Goal: Task Accomplishment & Management: Manage account settings

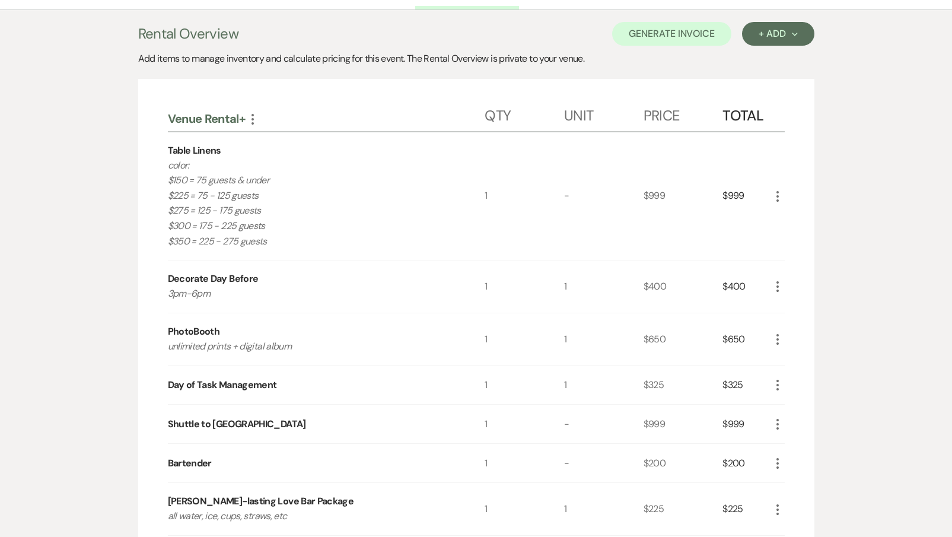
click at [774, 191] on icon "More" at bounding box center [778, 196] width 14 height 14
click at [780, 212] on button "Pencil Edit" at bounding box center [802, 219] width 62 height 19
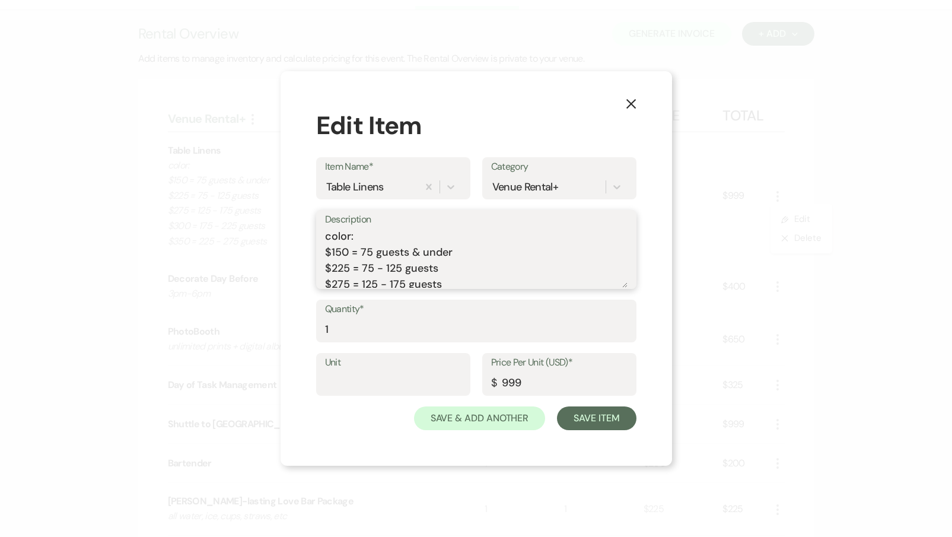
drag, startPoint x: 468, startPoint y: 280, endPoint x: 277, endPoint y: 181, distance: 214.7
click at [277, 181] on div "X Edit Item Item Name* Table Linens Category Venue Rental+ Description color: $…" at bounding box center [476, 268] width 952 height 537
type textarea "white"
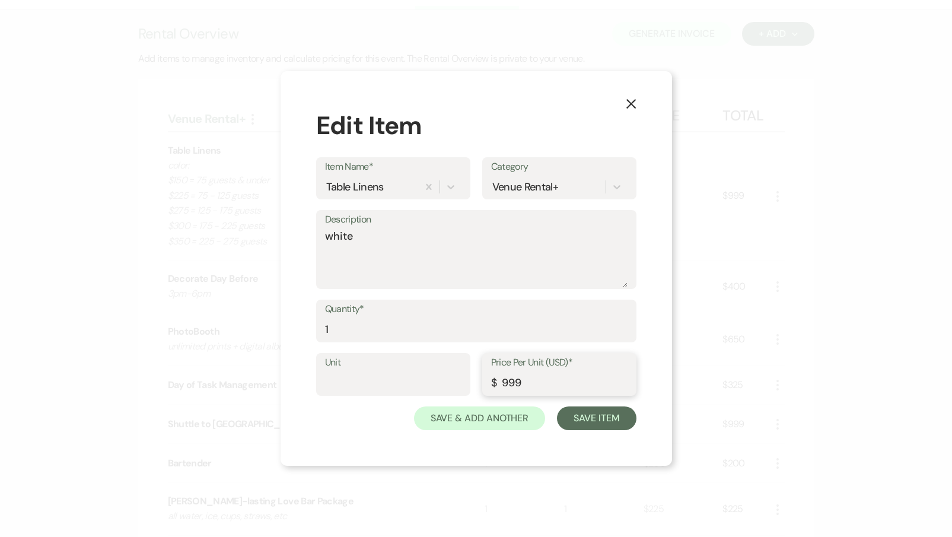
drag, startPoint x: 536, startPoint y: 380, endPoint x: 485, endPoint y: 380, distance: 51.6
click at [485, 380] on div "Price Per Unit (USD)* $ 999" at bounding box center [559, 374] width 154 height 43
type input "350"
click at [597, 420] on button "Save Item" at bounding box center [596, 419] width 79 height 24
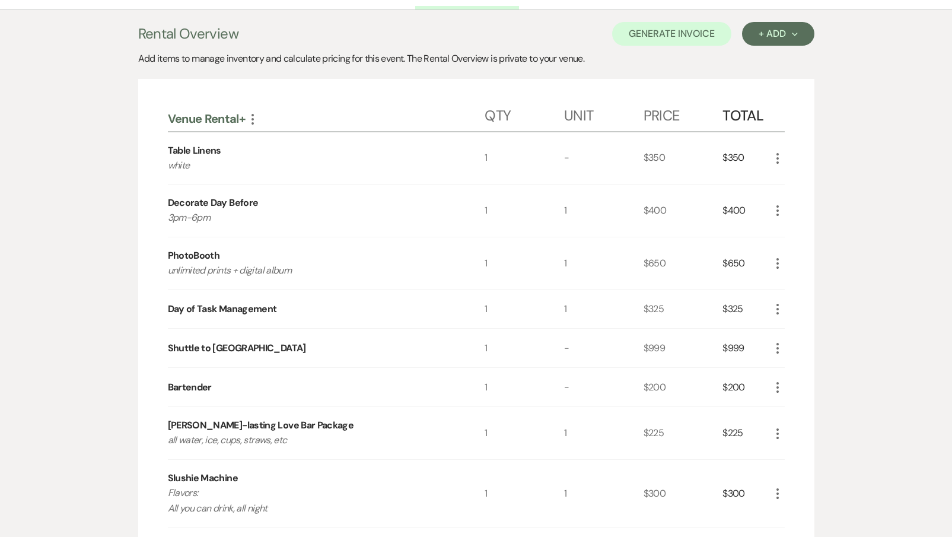
click at [774, 208] on icon "More" at bounding box center [778, 211] width 14 height 14
click at [782, 255] on button "X Delete" at bounding box center [803, 252] width 64 height 19
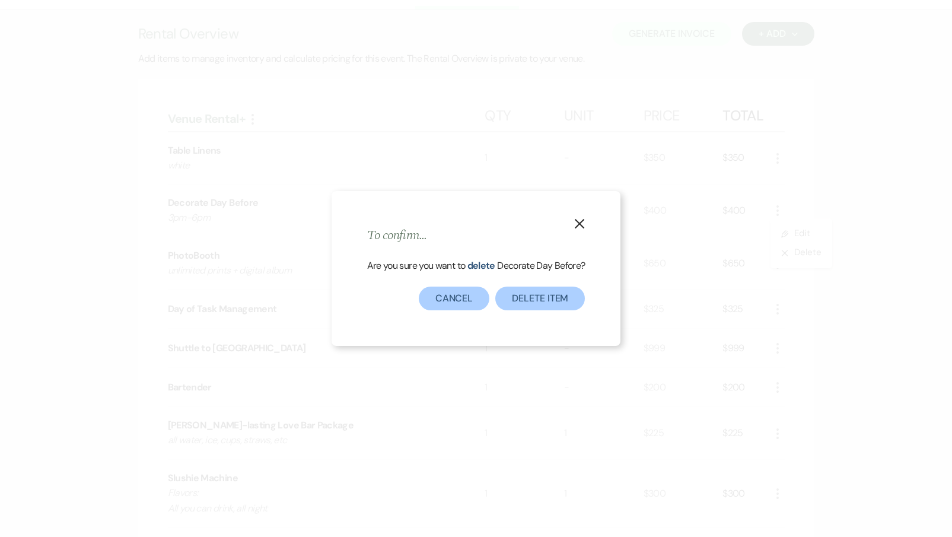
click at [523, 313] on div "X To confirm... Are you sure you want to delete Decorate Day Before ? Delete It…" at bounding box center [477, 268] width 290 height 154
click at [526, 299] on button "Delete Item" at bounding box center [541, 299] width 90 height 24
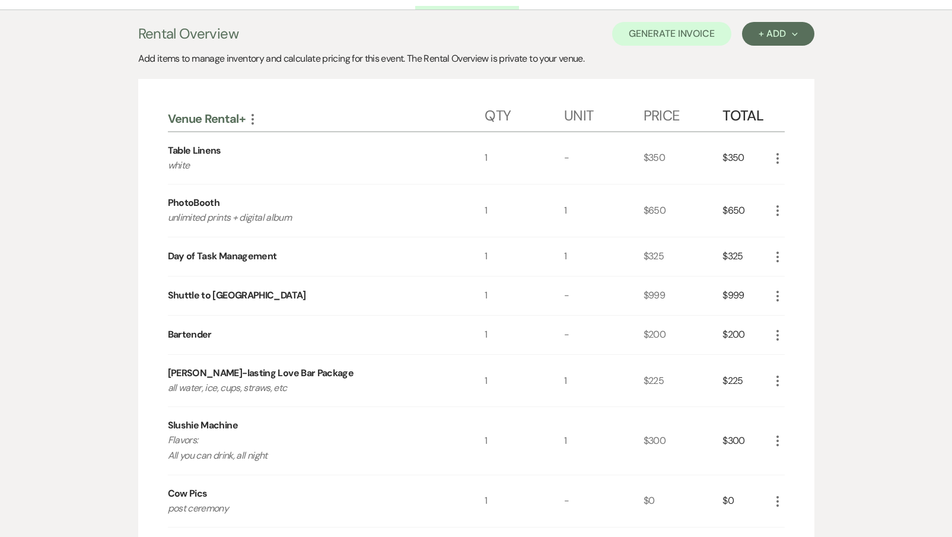
click at [773, 214] on icon "More" at bounding box center [778, 211] width 14 height 14
click at [781, 254] on button "X Delete" at bounding box center [803, 252] width 64 height 19
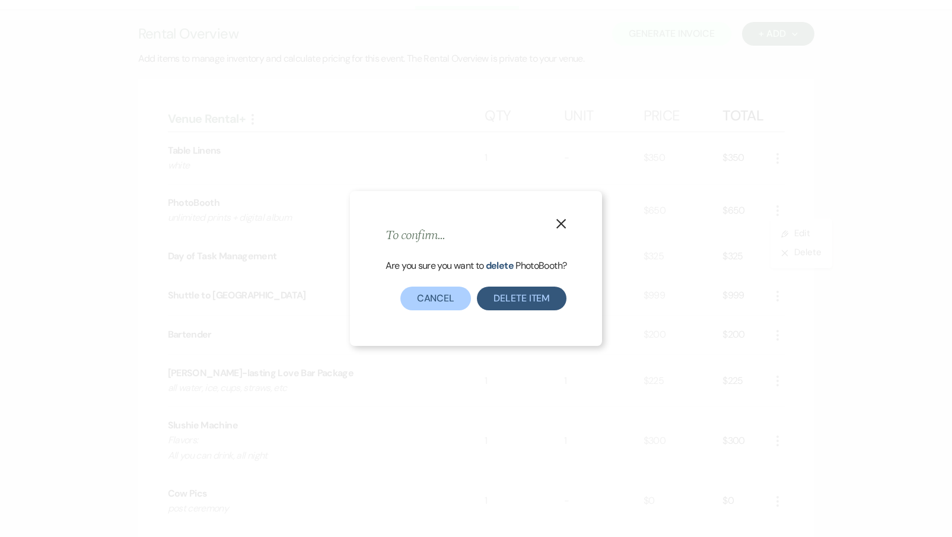
click at [545, 303] on button "Delete Item" at bounding box center [522, 299] width 90 height 24
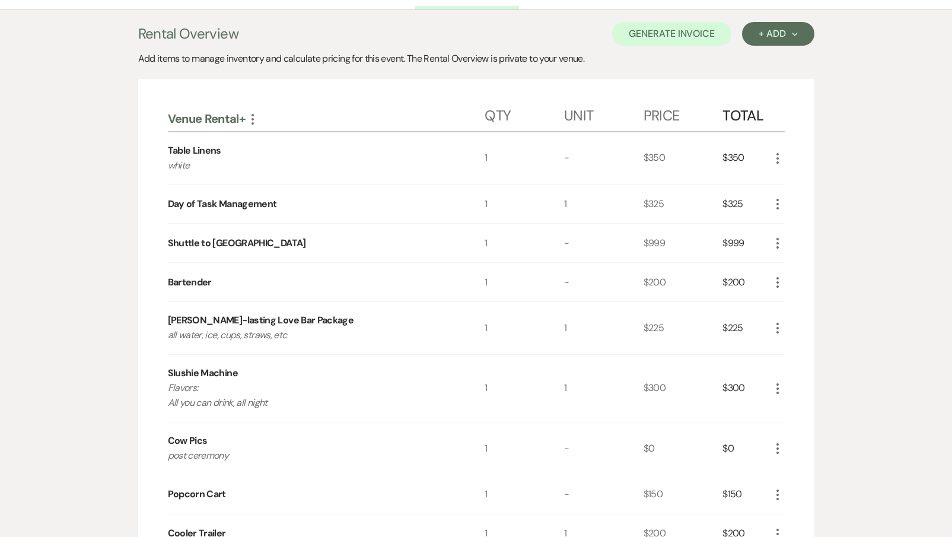
click at [779, 240] on icon "More" at bounding box center [778, 243] width 14 height 14
click at [785, 268] on use "button" at bounding box center [787, 266] width 7 height 7
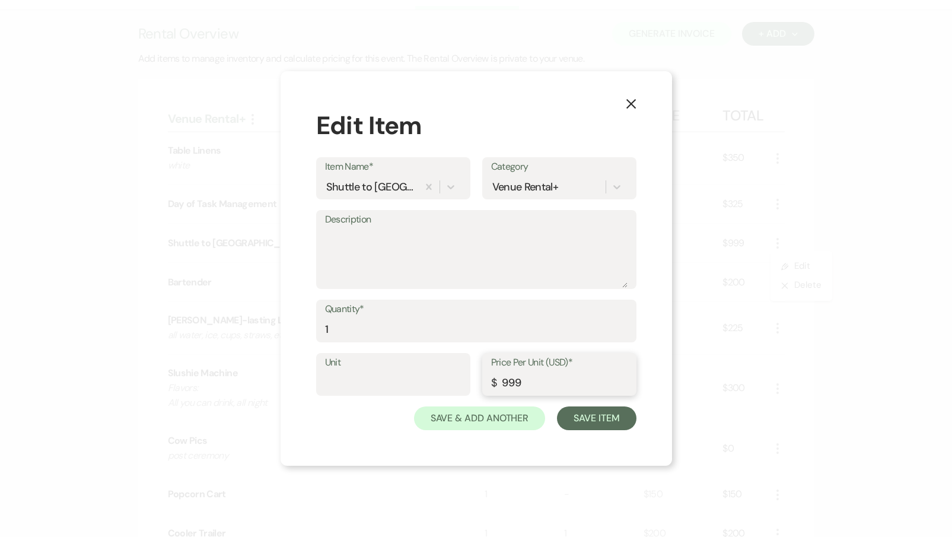
drag, startPoint x: 538, startPoint y: 379, endPoint x: 468, endPoint y: 376, distance: 70.1
click at [468, 376] on div "Unit Price Per Unit (USD)* $ 999" at bounding box center [476, 379] width 320 height 53
type input "85"
click at [373, 332] on input "1" at bounding box center [476, 329] width 303 height 23
type input "4"
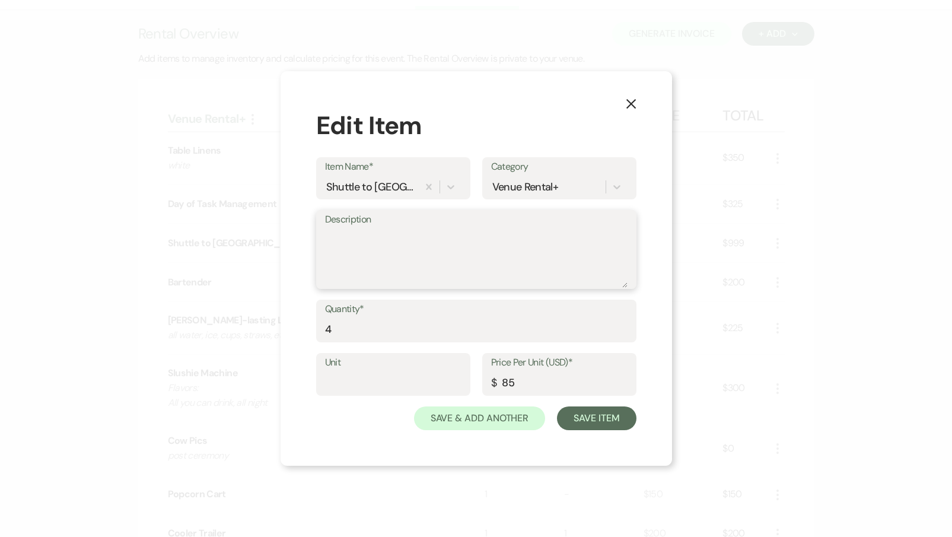
click at [349, 252] on textarea "Description" at bounding box center [476, 257] width 303 height 59
type textarea "9/10/11/12"
click at [583, 421] on button "Save Item" at bounding box center [596, 419] width 79 height 24
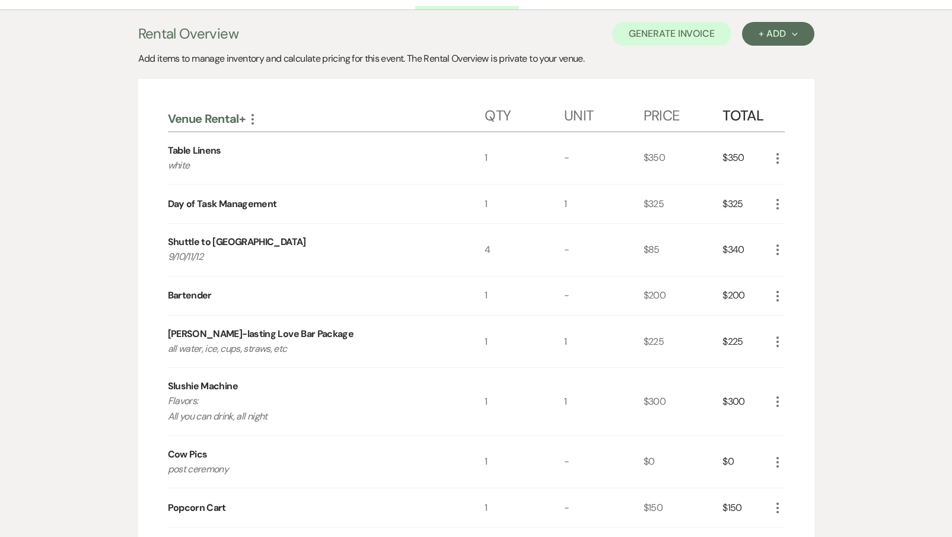
click at [777, 294] on use "button" at bounding box center [778, 296] width 2 height 11
click at [781, 316] on button "Pencil Edit" at bounding box center [802, 319] width 62 height 19
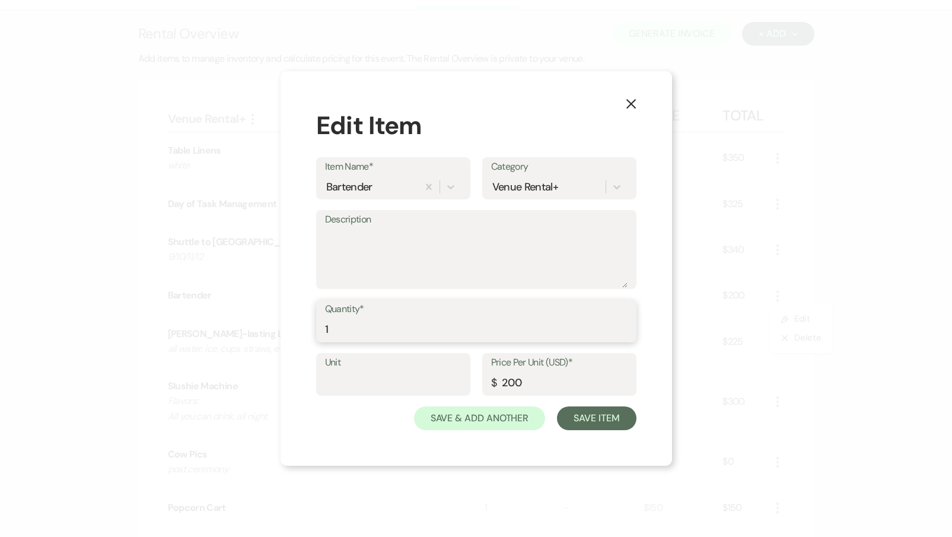
click at [359, 332] on input "1" at bounding box center [476, 329] width 303 height 23
type input "3"
click at [342, 246] on textarea "Description" at bounding box center [476, 257] width 303 height 59
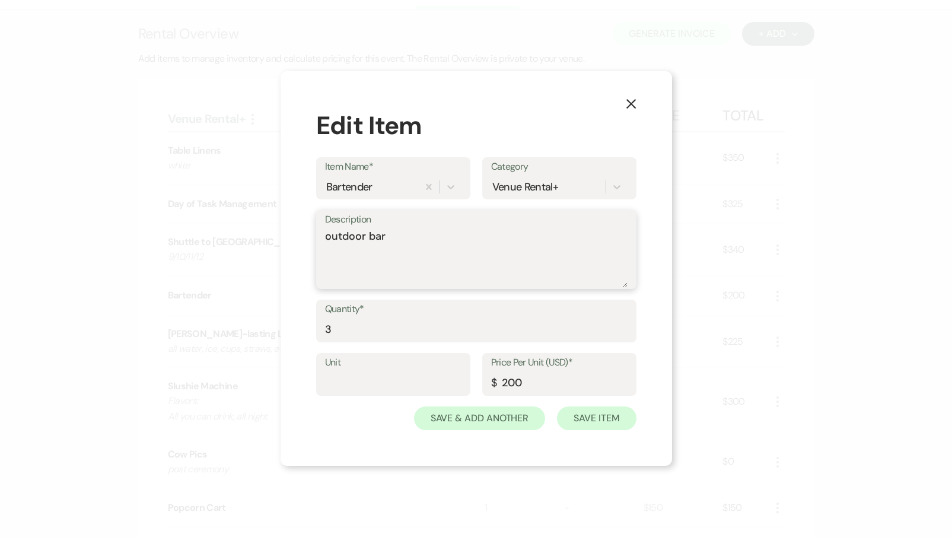
type textarea "outdoor bar"
click at [579, 420] on button "Save Item" at bounding box center [596, 419] width 79 height 24
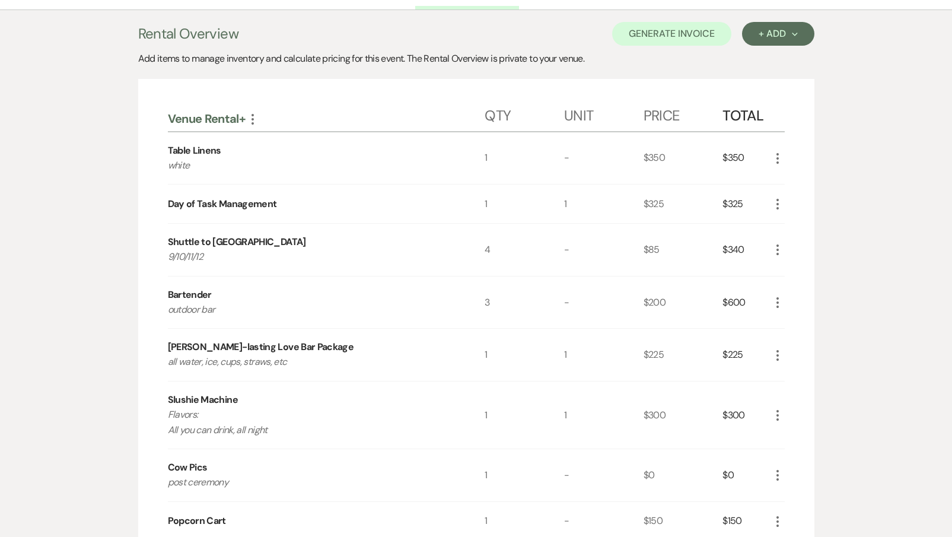
click at [776, 407] on button "More" at bounding box center [778, 414] width 14 height 15
click at [790, 456] on icon "X" at bounding box center [787, 457] width 7 height 9
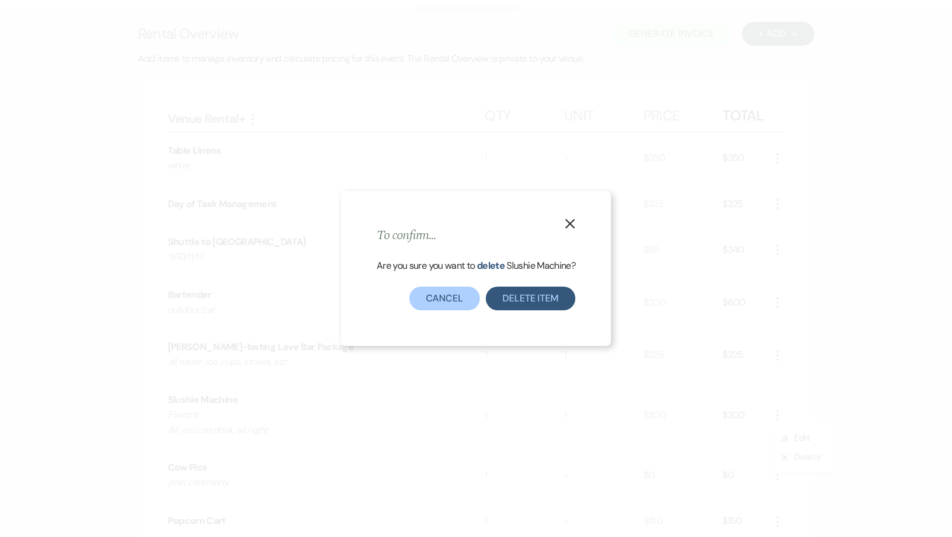
click at [542, 300] on button "Delete Item" at bounding box center [531, 299] width 90 height 24
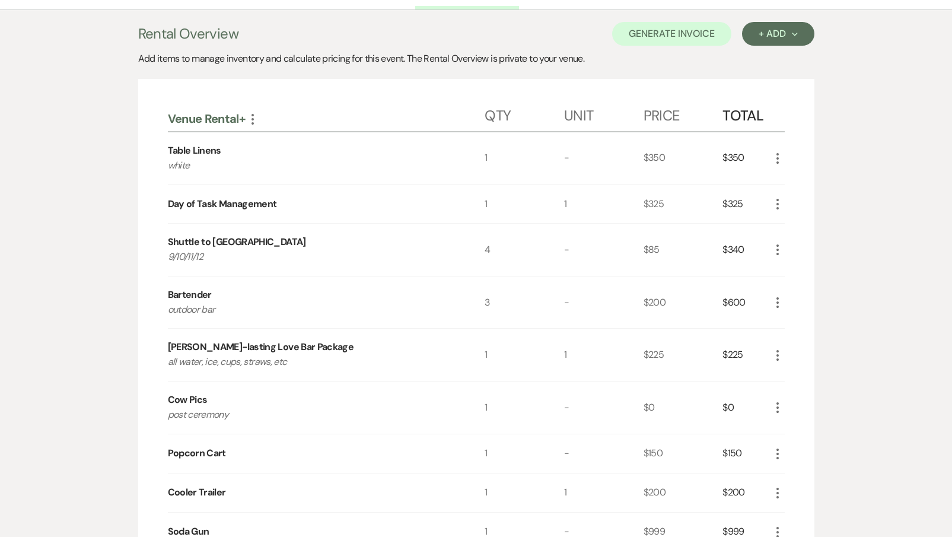
click at [771, 401] on icon "More" at bounding box center [778, 408] width 14 height 14
click at [787, 446] on icon "X" at bounding box center [787, 450] width 7 height 9
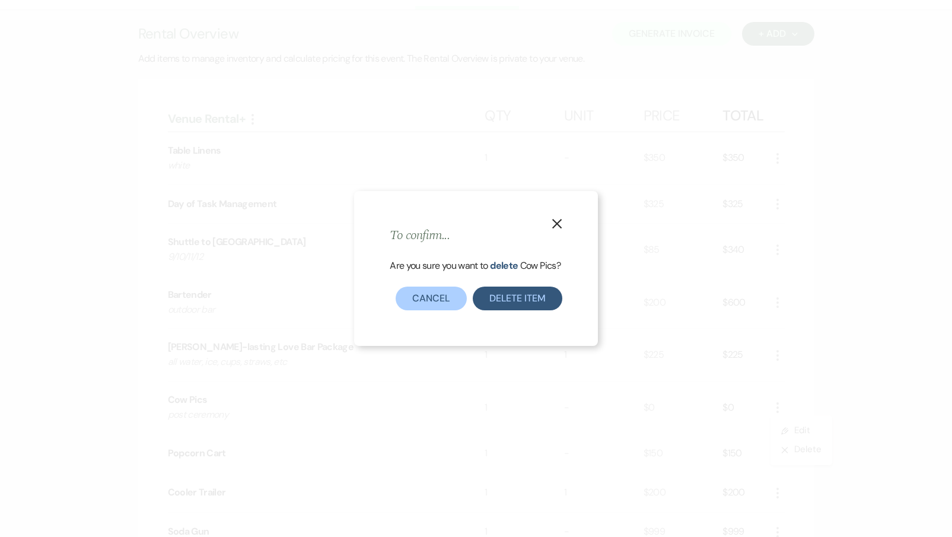
click at [497, 301] on button "Delete Item" at bounding box center [518, 299] width 90 height 24
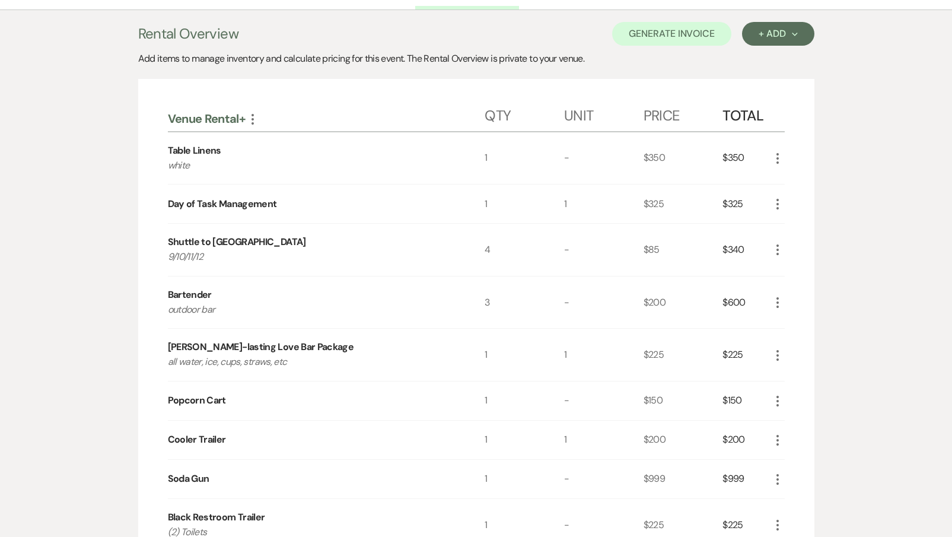
click at [779, 398] on icon "More" at bounding box center [778, 401] width 14 height 14
click at [789, 416] on button "Pencil Edit" at bounding box center [802, 424] width 62 height 19
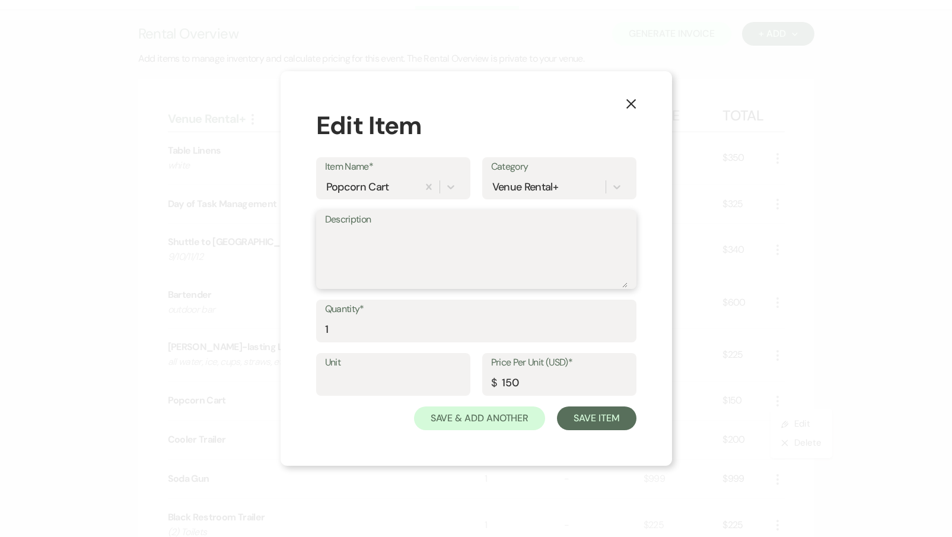
click at [388, 258] on textarea "Description" at bounding box center [476, 257] width 303 height 59
type textarea "3:30pm"
click at [586, 417] on button "Save Item" at bounding box center [596, 419] width 79 height 24
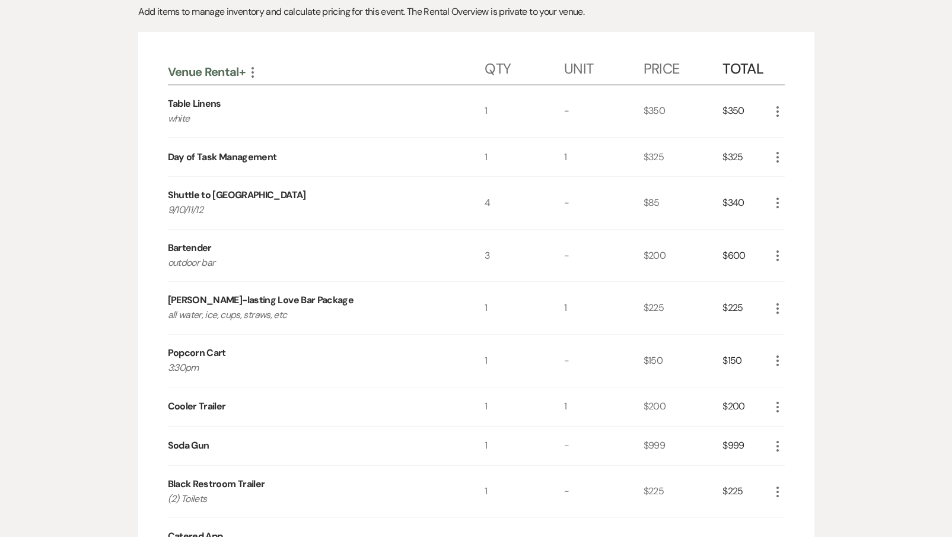
scroll to position [271, 0]
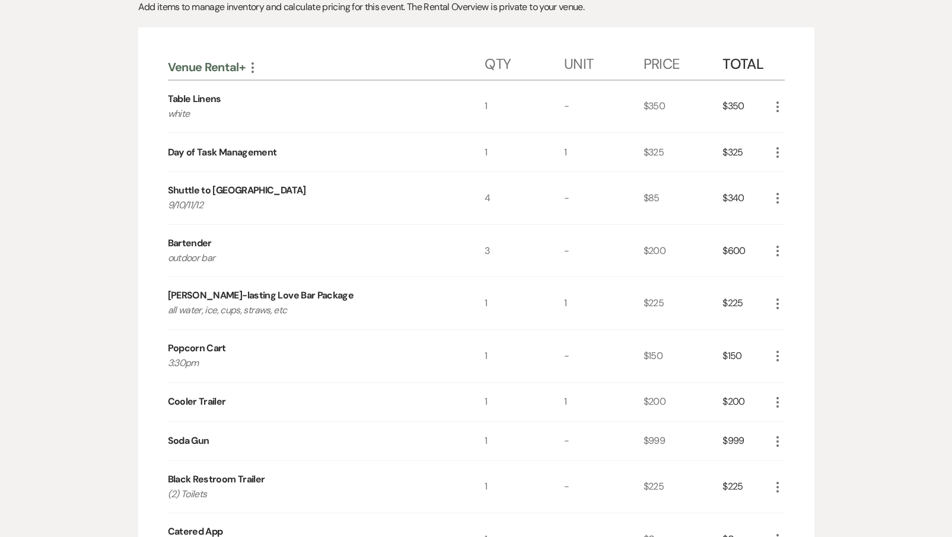
click at [776, 397] on icon "More" at bounding box center [778, 402] width 14 height 14
click at [709, 471] on div "$225" at bounding box center [684, 487] width 80 height 52
click at [777, 440] on icon "More" at bounding box center [778, 441] width 14 height 14
click at [786, 463] on icon "Pencil" at bounding box center [787, 464] width 7 height 9
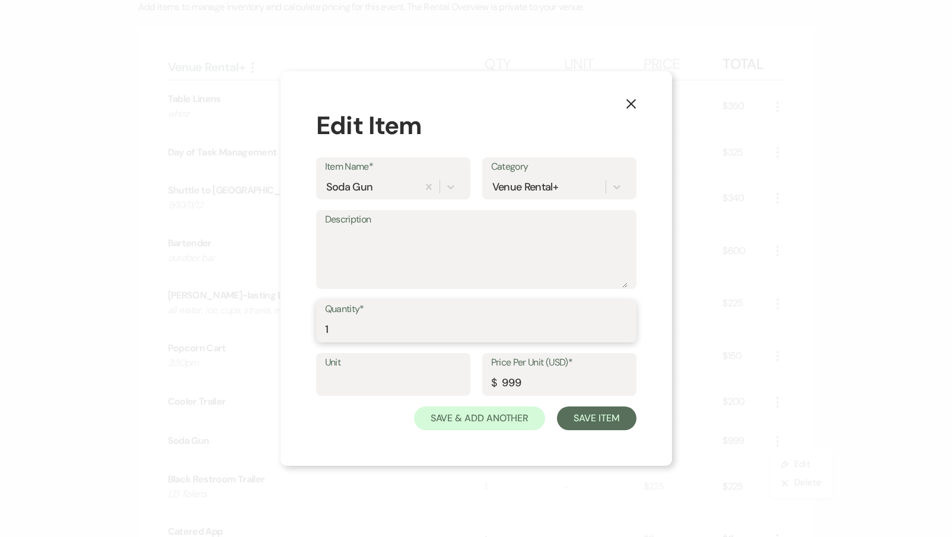
click at [344, 335] on input "1" at bounding box center [476, 329] width 303 height 23
type input "243"
drag, startPoint x: 544, startPoint y: 380, endPoint x: 434, endPoint y: 378, distance: 109.8
click at [434, 378] on div "Unit Price Per Unit (USD)* $ 999" at bounding box center [476, 379] width 320 height 53
type input "2"
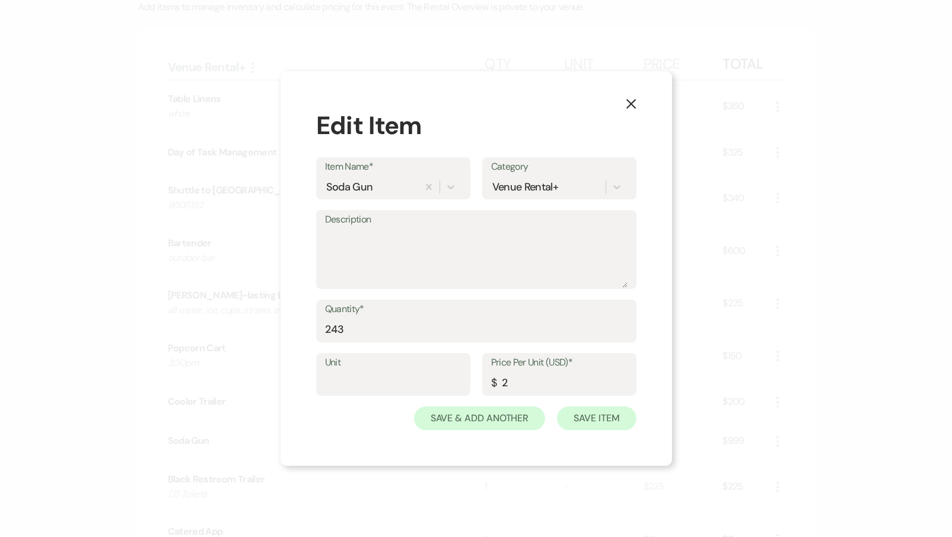
click at [585, 414] on button "Save Item" at bounding box center [596, 419] width 79 height 24
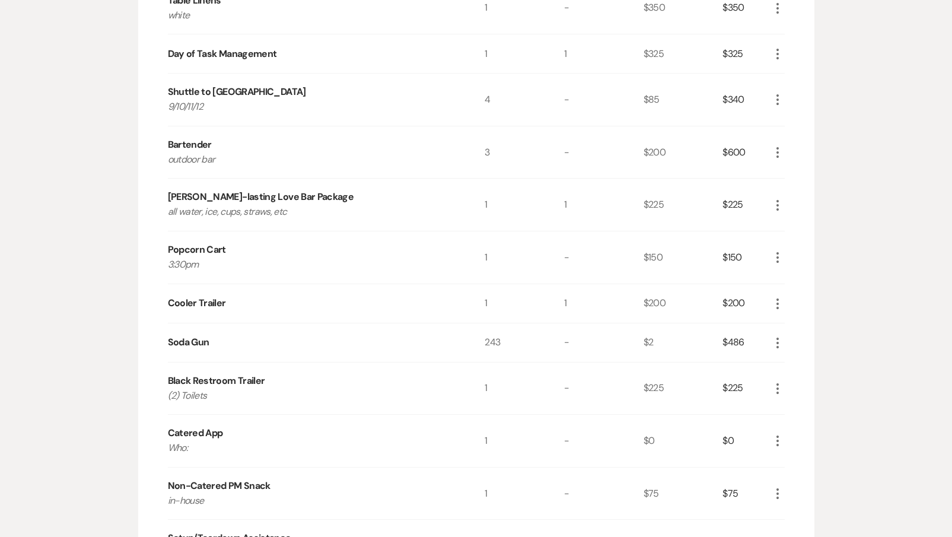
scroll to position [371, 0]
click at [778, 383] on icon "More" at bounding box center [778, 387] width 14 height 14
click at [786, 401] on button "Pencil Edit" at bounding box center [802, 410] width 62 height 19
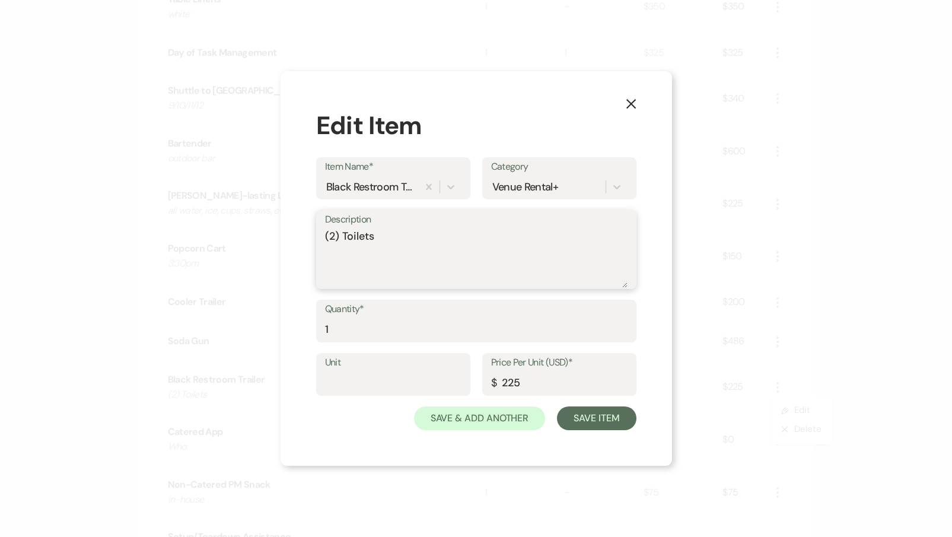
drag, startPoint x: 382, startPoint y: 235, endPoint x: 303, endPoint y: 235, distance: 79.5
click at [303, 235] on div "X Edit Item Item Name* Black Restroom Trailer Category Venue Rental+ Descriptio…" at bounding box center [477, 268] width 392 height 395
type textarea "call to switch to pump indoors"
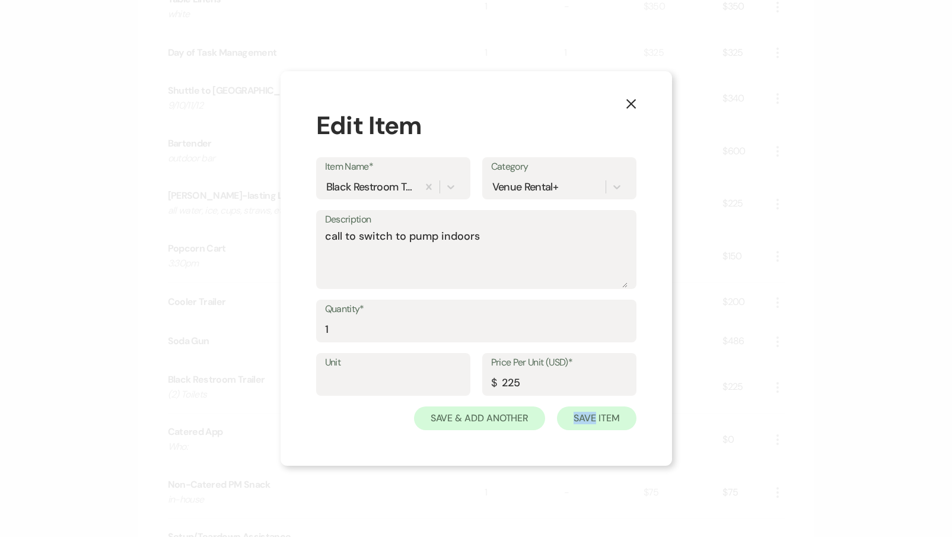
click at [579, 421] on button "Save Item" at bounding box center [596, 419] width 79 height 24
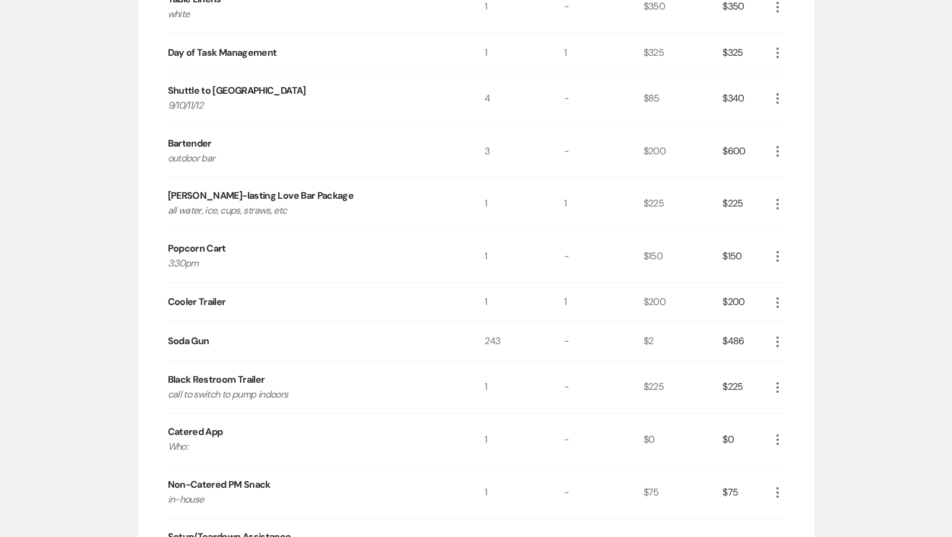
click at [774, 428] on div "More" at bounding box center [778, 440] width 14 height 52
click at [776, 438] on icon "More" at bounding box center [778, 440] width 14 height 14
click at [787, 478] on icon "X" at bounding box center [787, 482] width 7 height 9
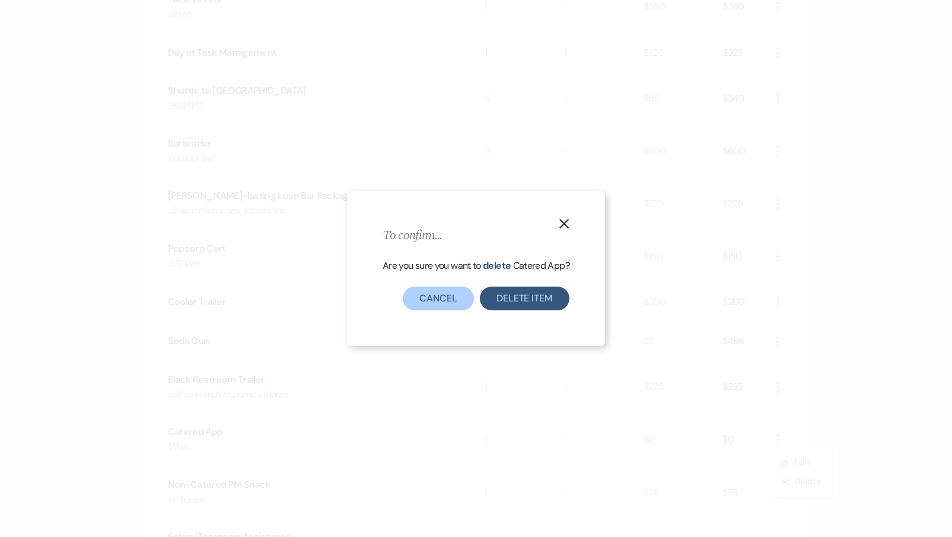
click at [538, 298] on button "Delete Item" at bounding box center [525, 299] width 90 height 24
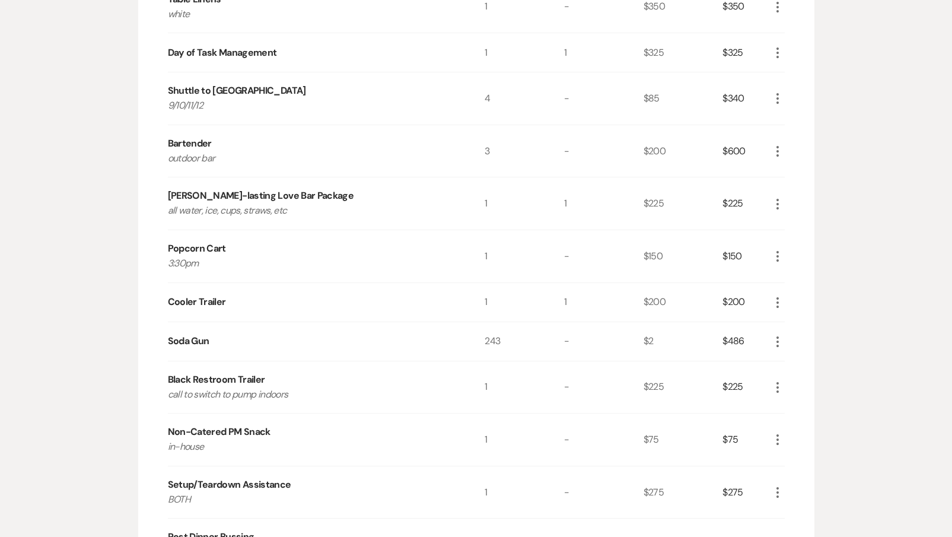
click at [777, 437] on use "button" at bounding box center [778, 439] width 2 height 11
click at [785, 478] on icon "X" at bounding box center [787, 482] width 7 height 9
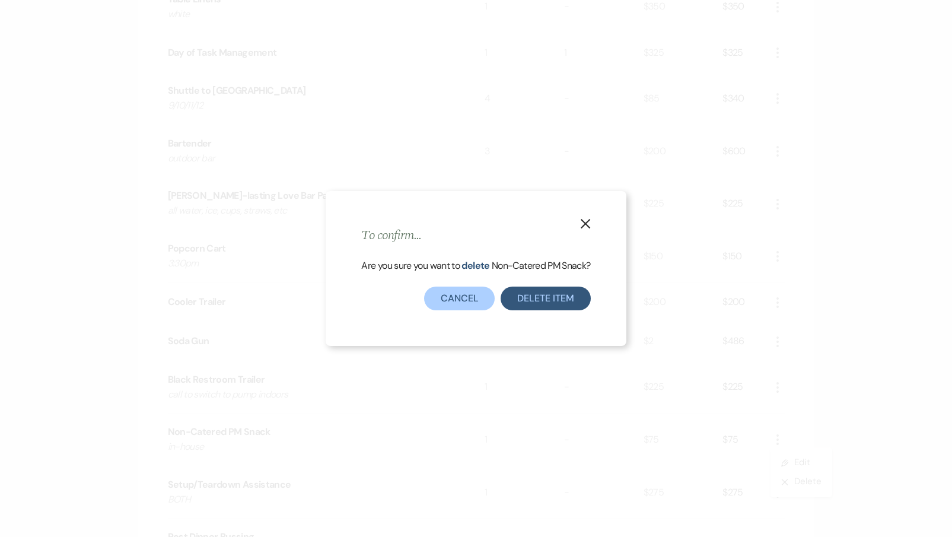
click at [560, 303] on button "Delete Item" at bounding box center [546, 299] width 90 height 24
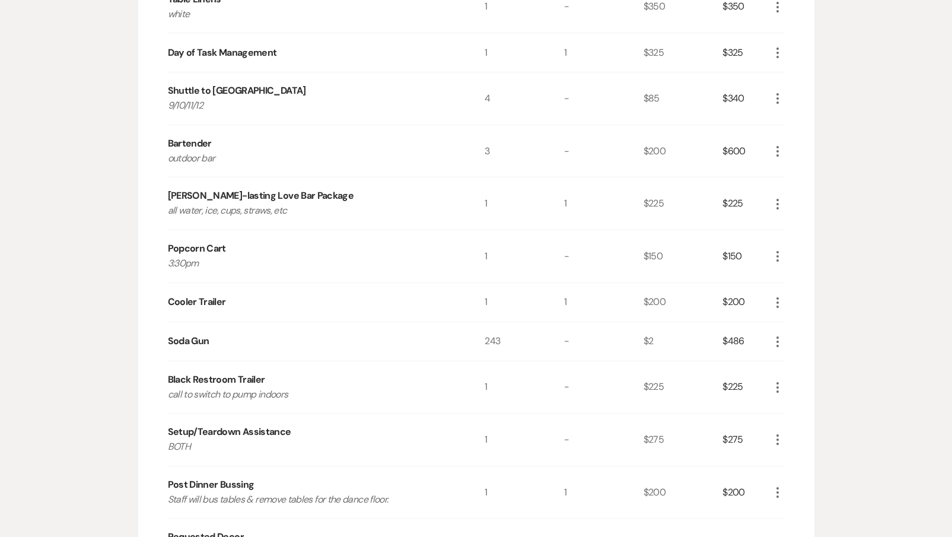
scroll to position [475, 0]
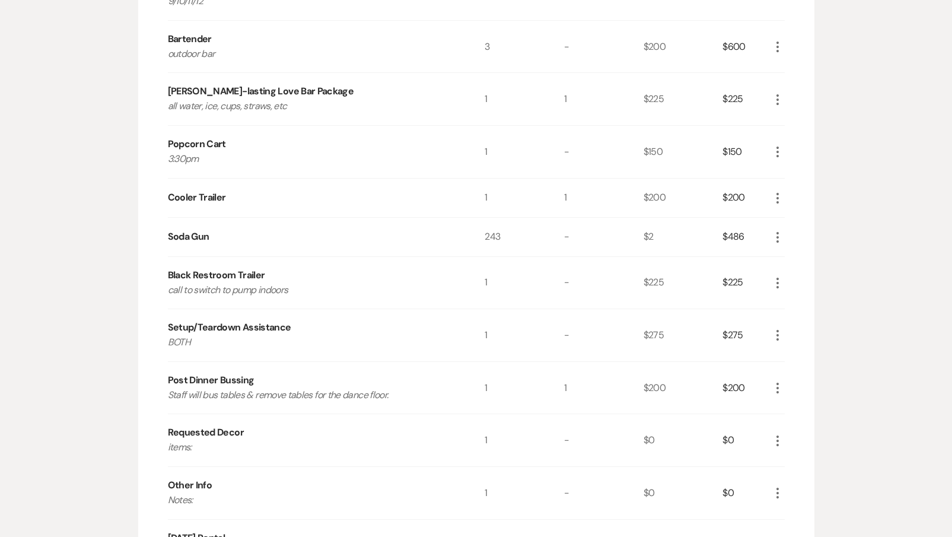
click at [774, 434] on icon "More" at bounding box center [778, 441] width 14 height 14
click at [786, 464] on icon "Pencil" at bounding box center [787, 463] width 7 height 9
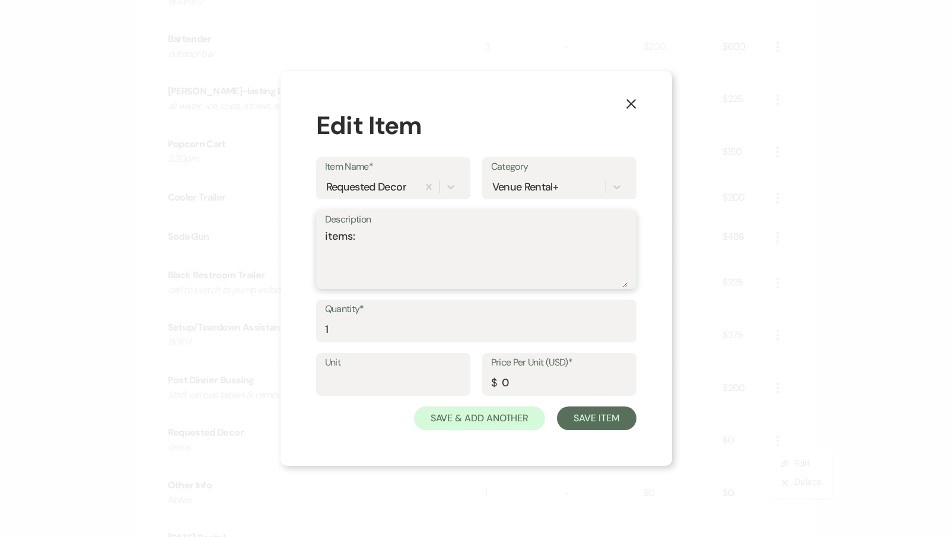
click at [374, 240] on textarea "items:" at bounding box center [476, 257] width 303 height 59
type textarea "items: candles"
click at [581, 418] on button "Save Item" at bounding box center [596, 419] width 79 height 24
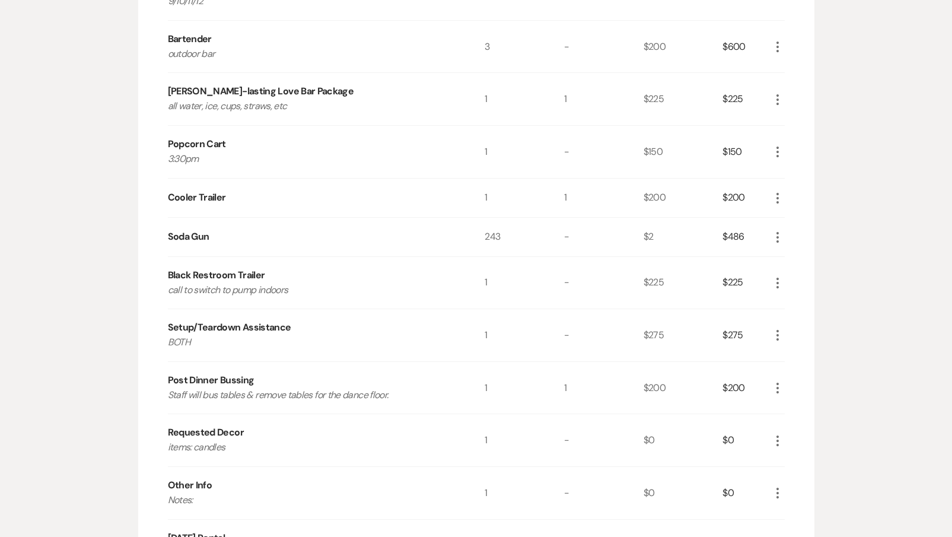
scroll to position [504, 0]
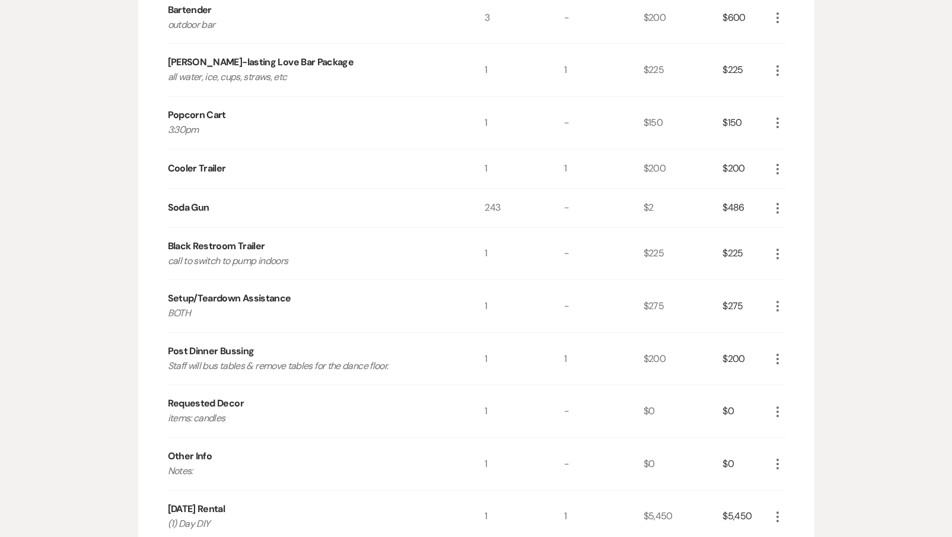
click at [777, 459] on icon "More" at bounding box center [778, 464] width 14 height 14
click at [787, 484] on use "button" at bounding box center [787, 487] width 7 height 7
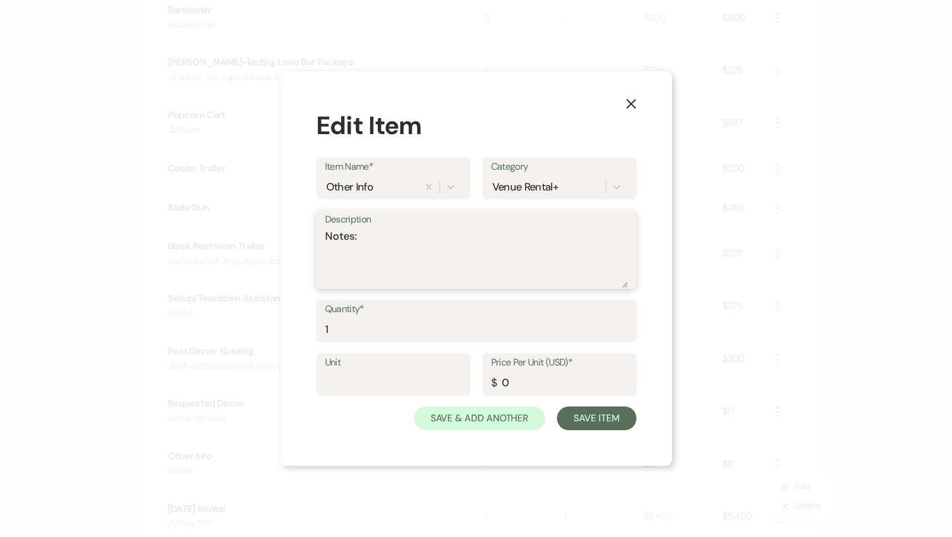
click at [449, 243] on textarea "Notes:" at bounding box center [476, 257] width 303 height 59
type textarea "Notes: guests arriving approximately. 3:30pm"
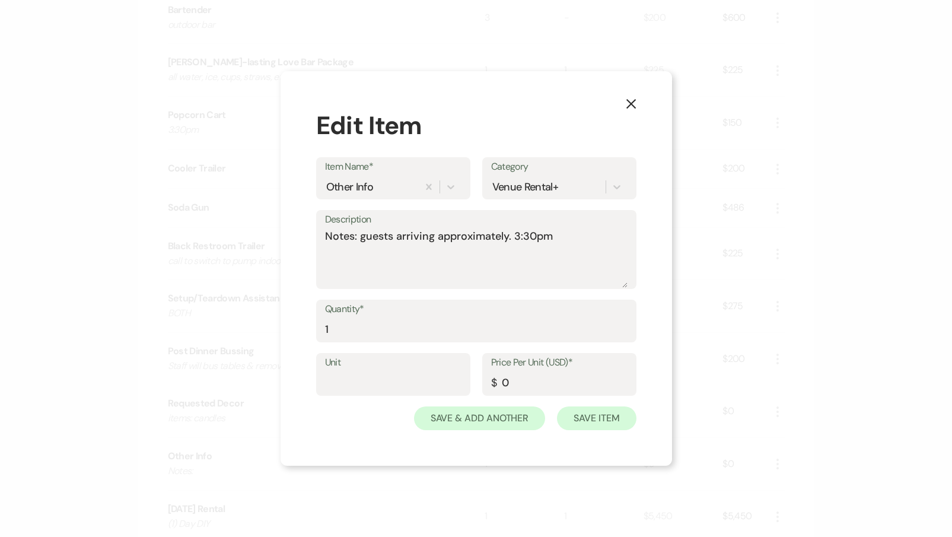
click at [590, 417] on button "Save Item" at bounding box center [596, 419] width 79 height 24
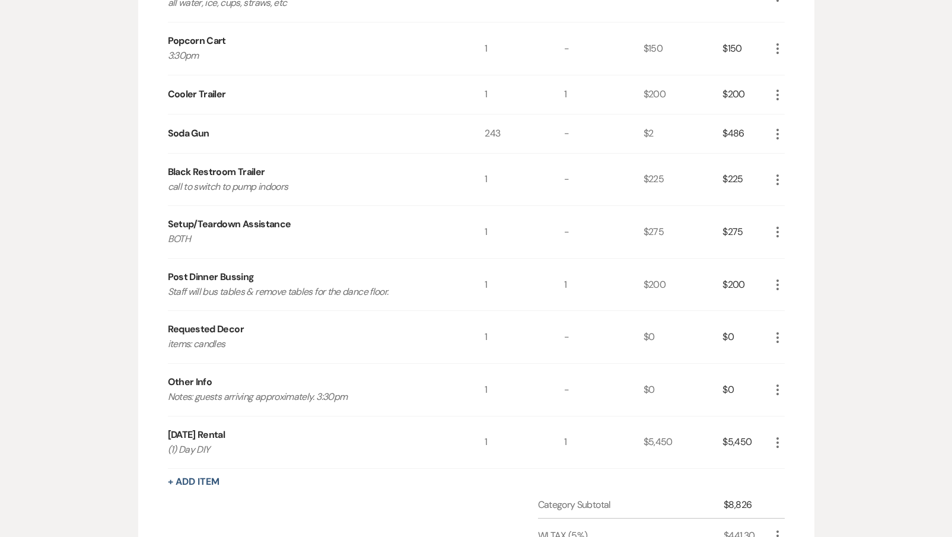
scroll to position [579, 0]
click at [205, 477] on button "+ Add Item" at bounding box center [194, 481] width 52 height 9
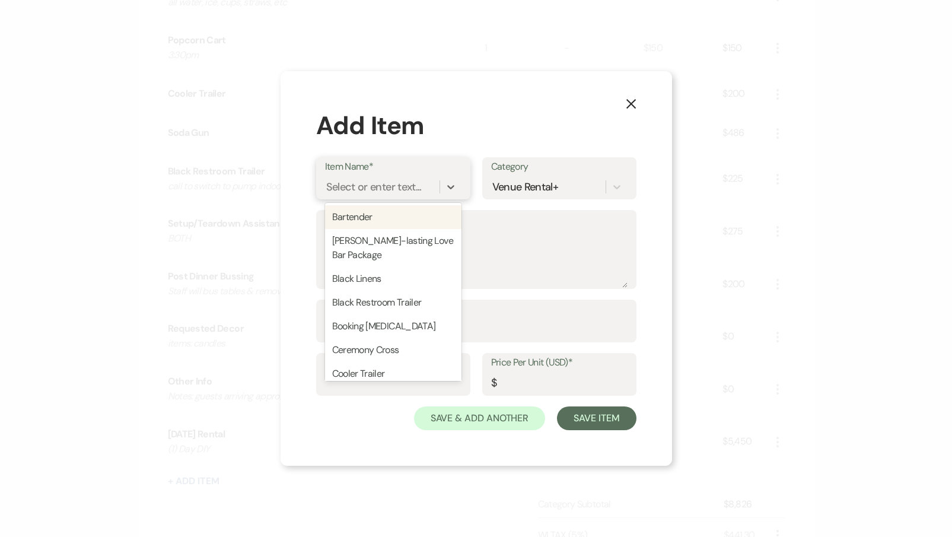
click at [418, 182] on div "Select or enter text..." at bounding box center [374, 187] width 96 height 16
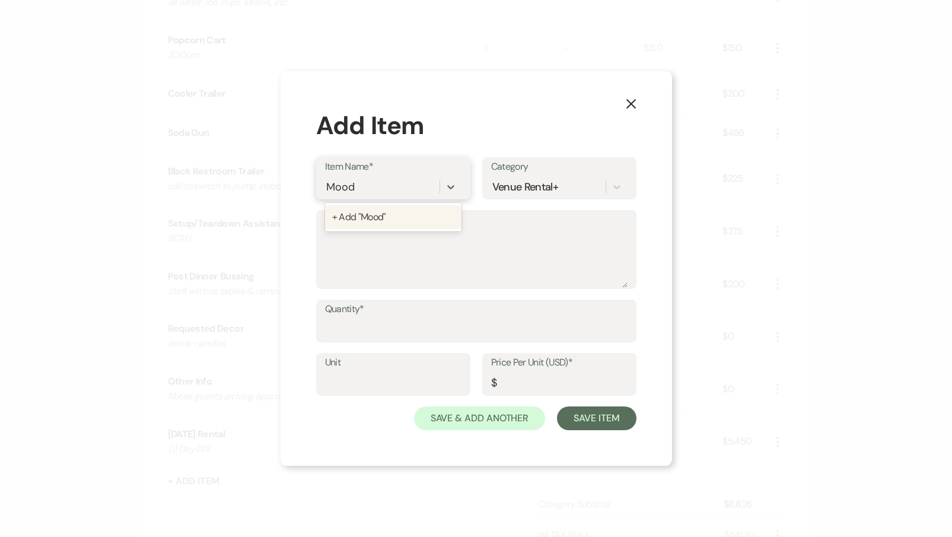
type input "Moo"
click at [425, 212] on div "[PERSON_NAME] & Mugs" at bounding box center [393, 217] width 136 height 24
type input "1"
type input "100"
drag, startPoint x: 534, startPoint y: 383, endPoint x: 477, endPoint y: 379, distance: 57.7
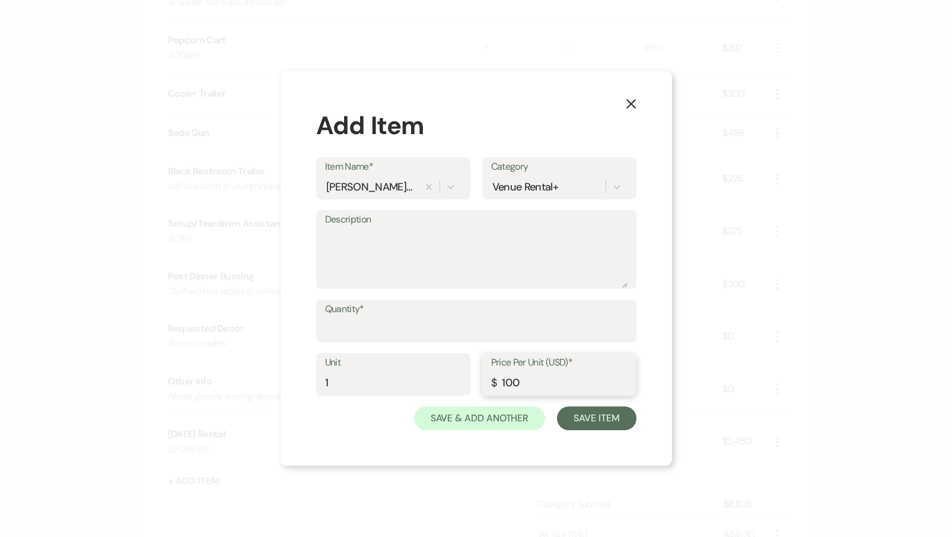
click at [477, 379] on div "Unit 1 Price Per Unit (USD)* $ 100" at bounding box center [476, 379] width 320 height 53
type input "250"
click at [387, 255] on textarea "Description" at bounding box center [476, 257] width 303 height 59
type textarea "full herd per RO"
click at [533, 336] on input "Quantity*" at bounding box center [476, 329] width 303 height 23
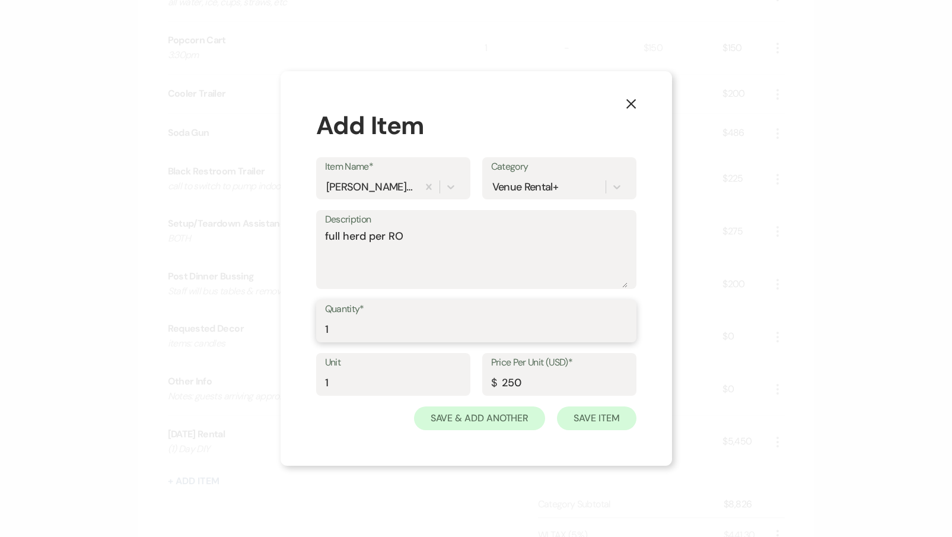
type input "1"
click at [604, 419] on button "Save Item" at bounding box center [596, 419] width 79 height 24
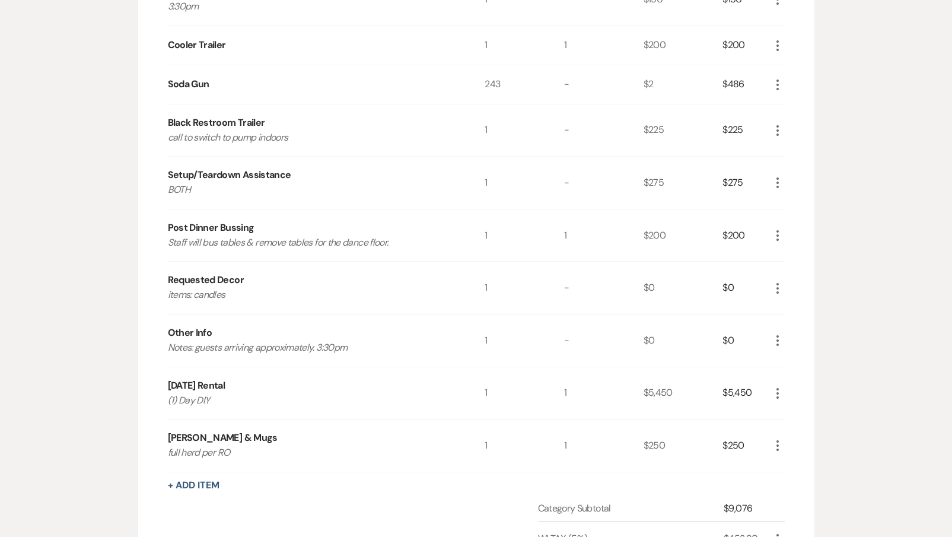
scroll to position [634, 0]
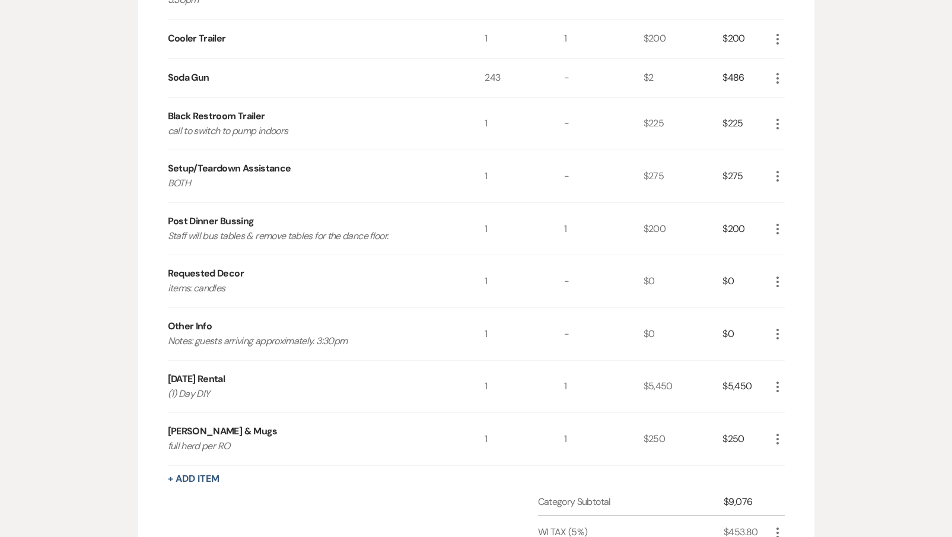
click at [778, 332] on icon "More" at bounding box center [778, 334] width 14 height 14
click at [789, 373] on use "button" at bounding box center [787, 376] width 7 height 7
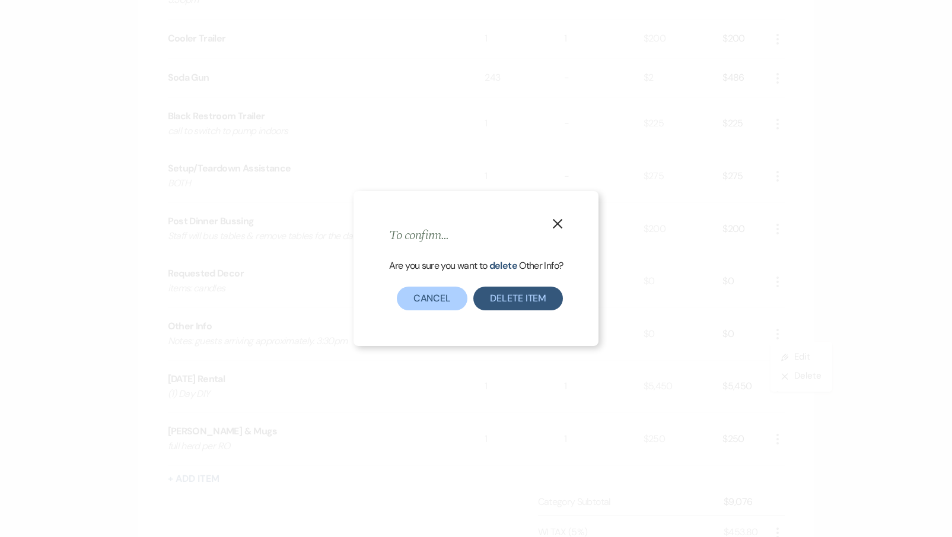
click at [485, 300] on button "Delete Item" at bounding box center [519, 299] width 90 height 24
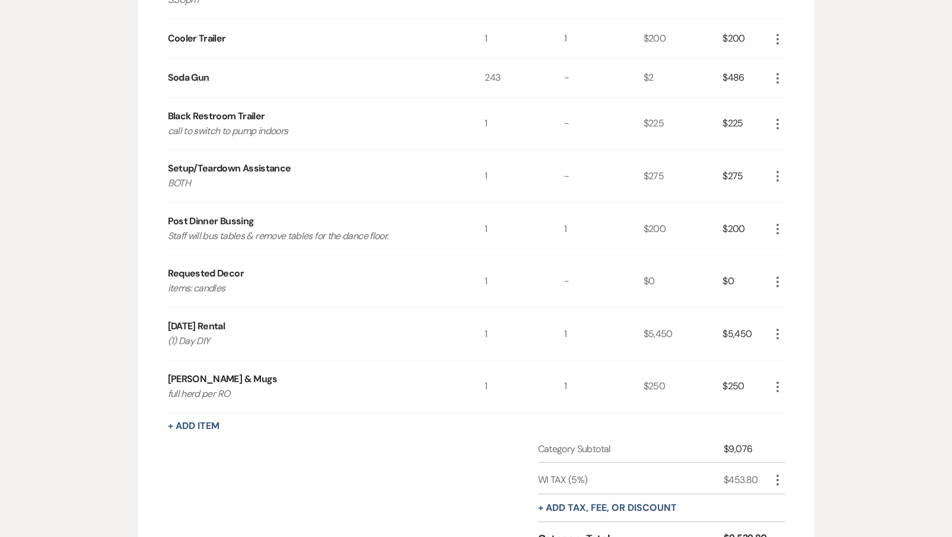
click at [777, 329] on icon "More" at bounding box center [778, 334] width 14 height 14
click at [790, 377] on icon "X" at bounding box center [787, 376] width 7 height 9
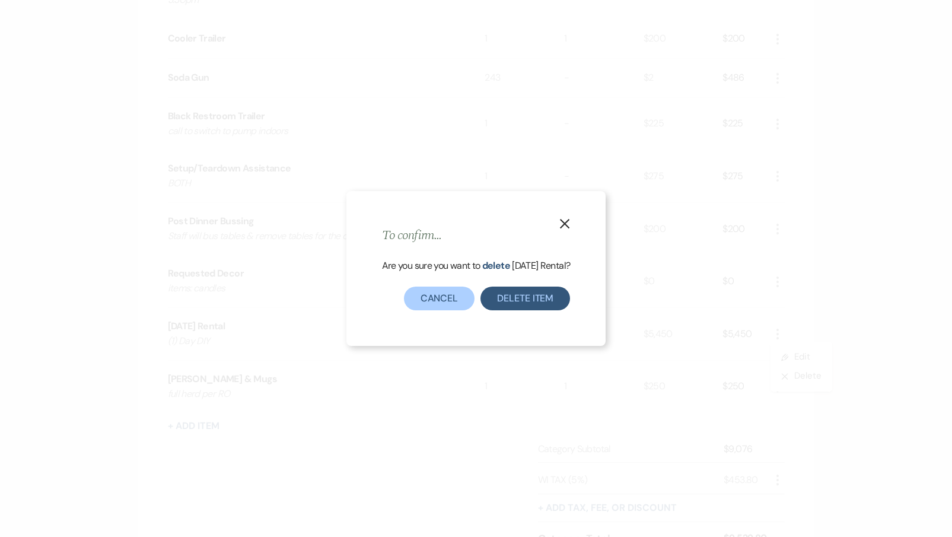
click at [522, 300] on button "Delete Item" at bounding box center [526, 299] width 90 height 24
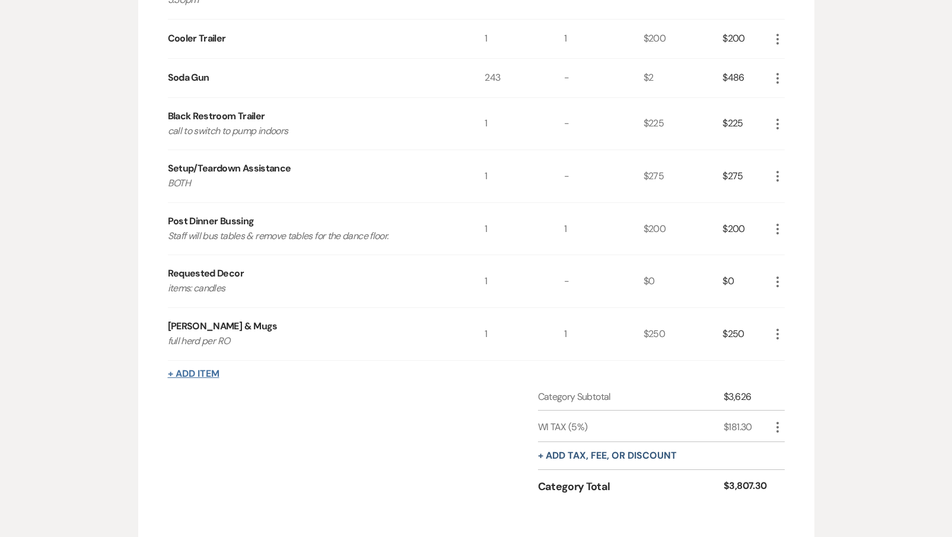
click at [194, 371] on button "+ Add Item" at bounding box center [194, 373] width 52 height 9
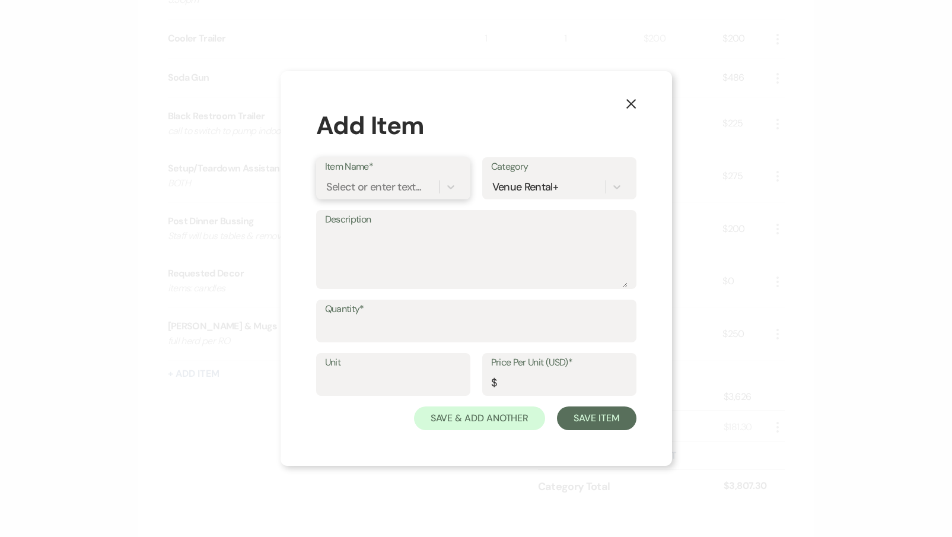
click at [354, 186] on div "Select or enter text..." at bounding box center [374, 187] width 96 height 16
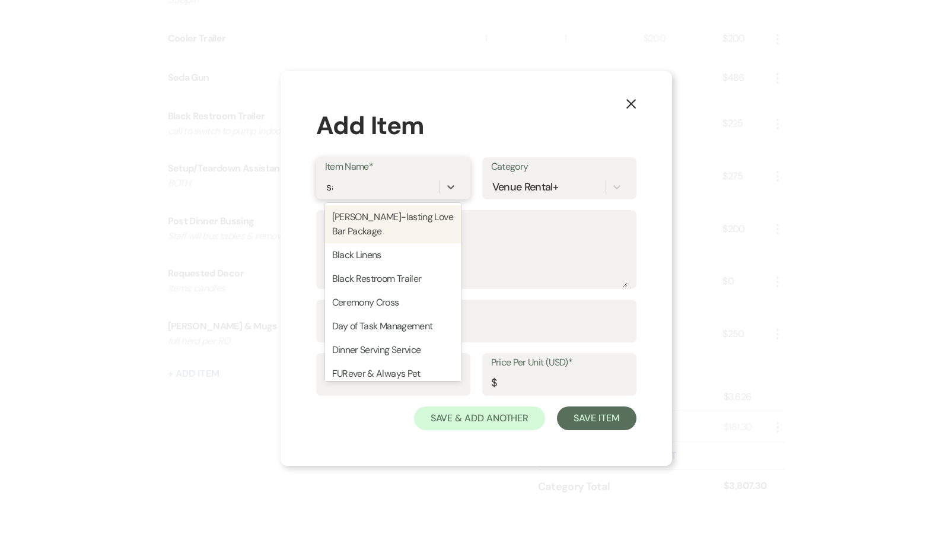
type input "sat"
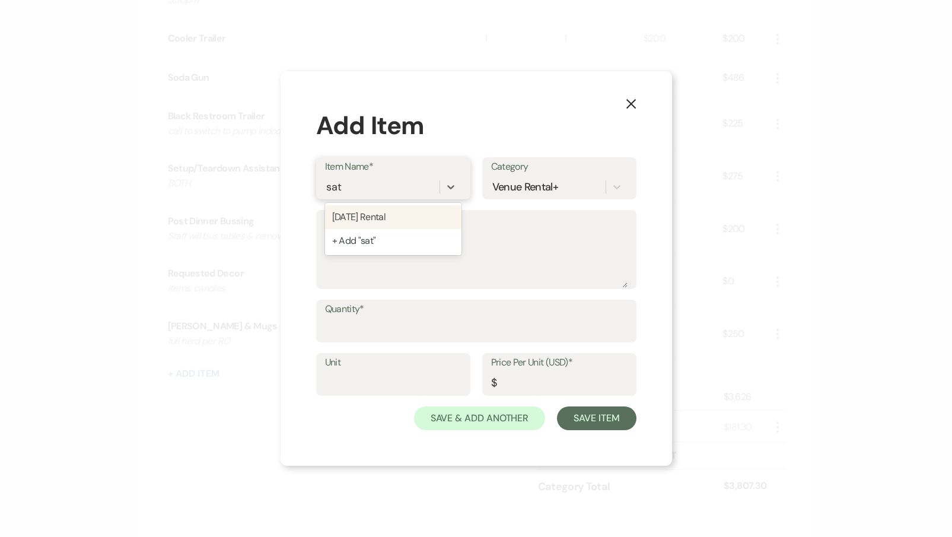
click at [362, 220] on div "[DATE] Rental" at bounding box center [393, 217] width 136 height 24
type textarea "(1) Day DIY"
type input "1"
type input "0"
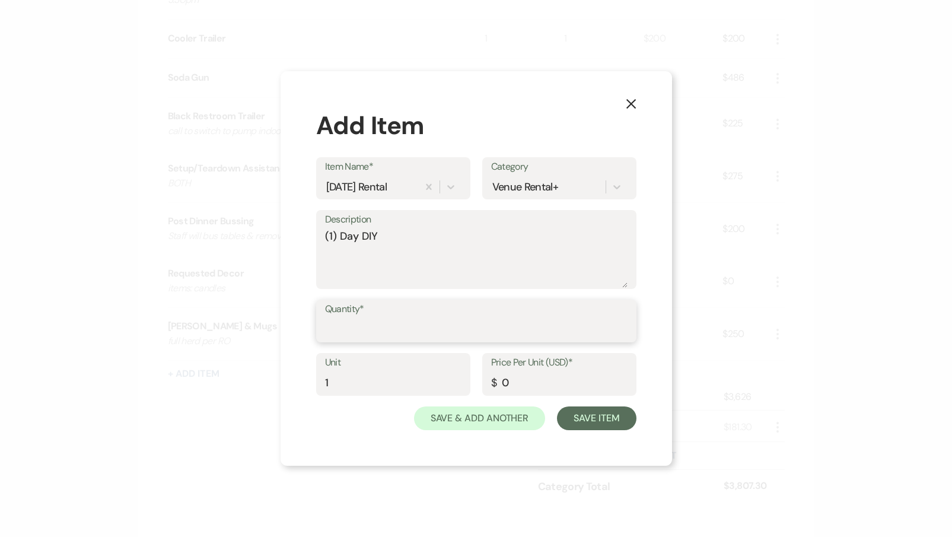
click at [346, 326] on input "Quantity*" at bounding box center [476, 329] width 303 height 23
type input "1"
click at [520, 388] on input "0" at bounding box center [559, 382] width 136 height 23
type input "0"
type input "5450"
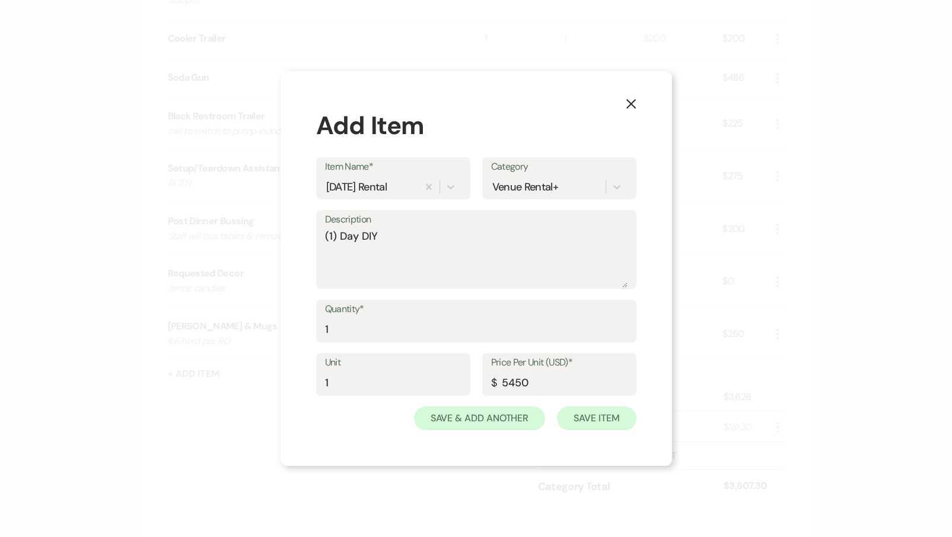
click at [603, 425] on button "Save Item" at bounding box center [596, 419] width 79 height 24
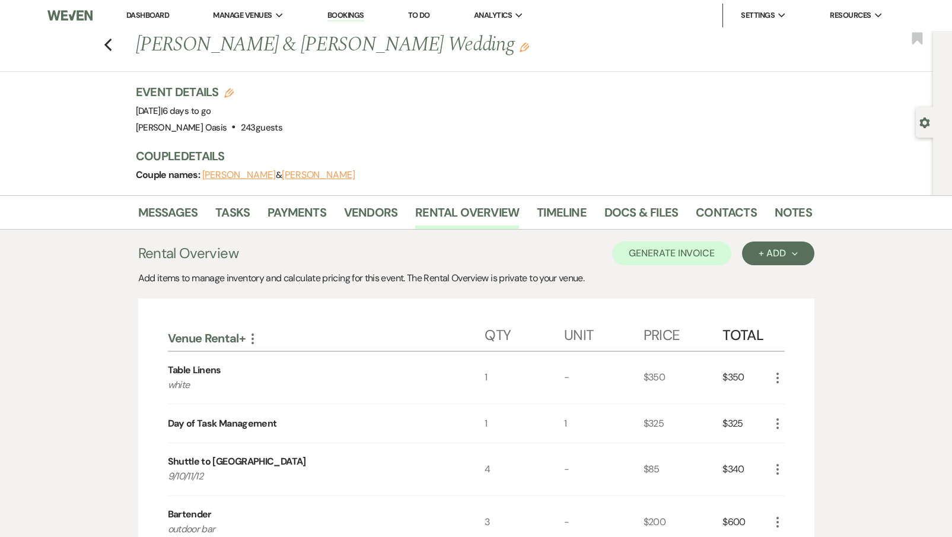
scroll to position [0, 0]
click at [296, 216] on link "Payments" at bounding box center [297, 216] width 59 height 26
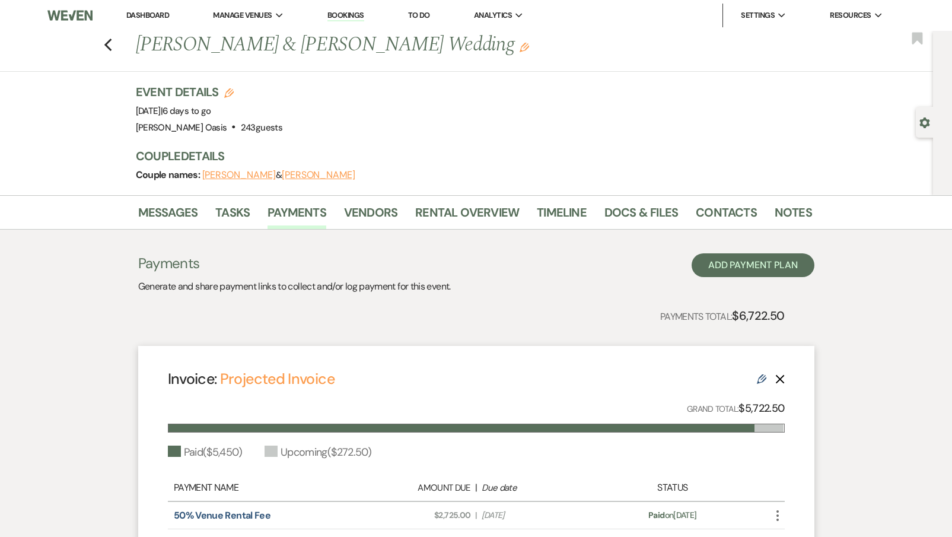
click at [762, 379] on use at bounding box center [761, 378] width 9 height 9
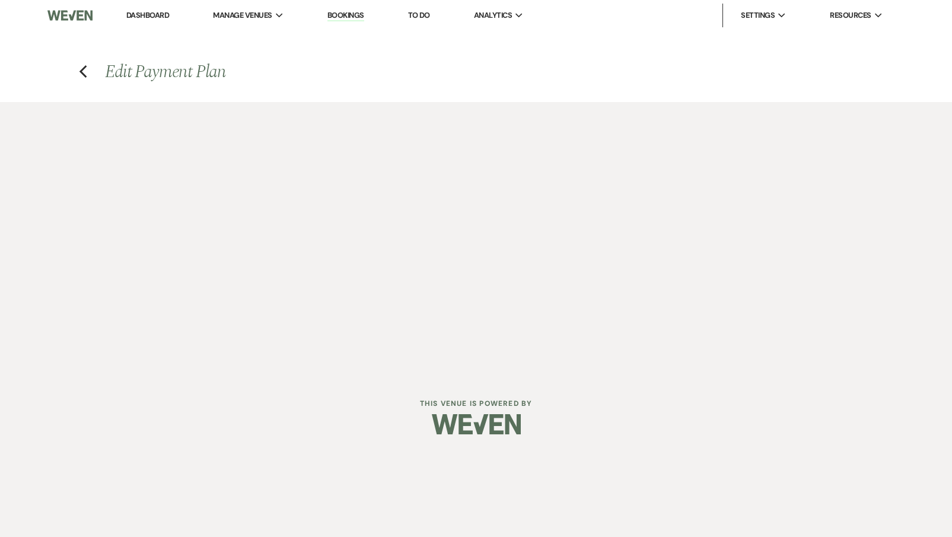
select select "4749"
select select "1"
select select "true"
select select "1"
select select "true"
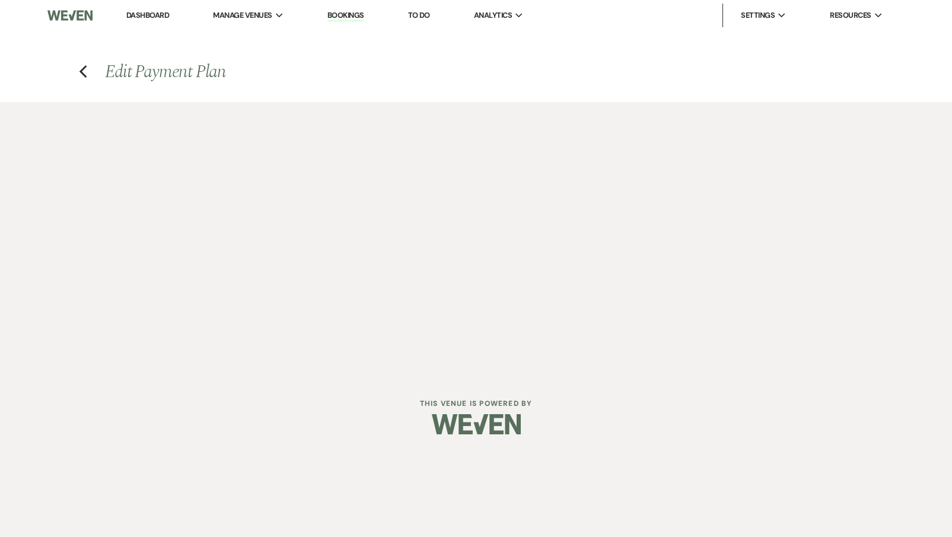
select select "2"
select select "flat"
select select "true"
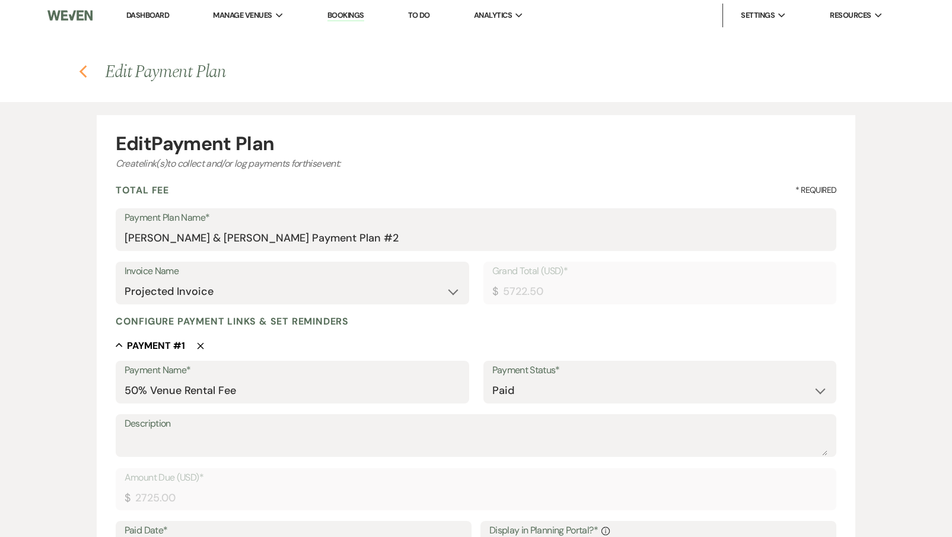
click at [85, 71] on icon "Previous" at bounding box center [83, 72] width 9 height 14
